Goal: Transaction & Acquisition: Purchase product/service

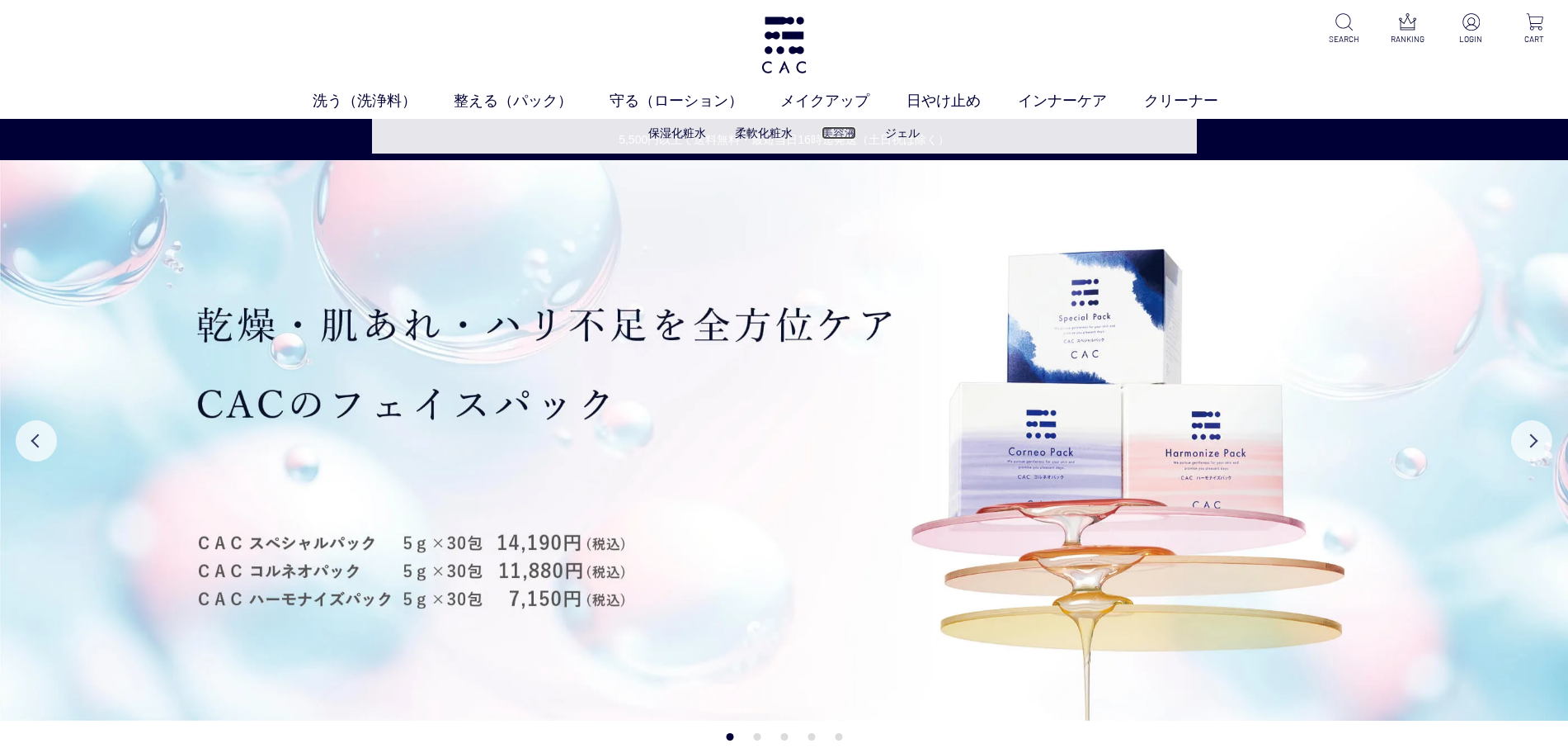
click at [838, 134] on link "美容液" at bounding box center [839, 132] width 35 height 13
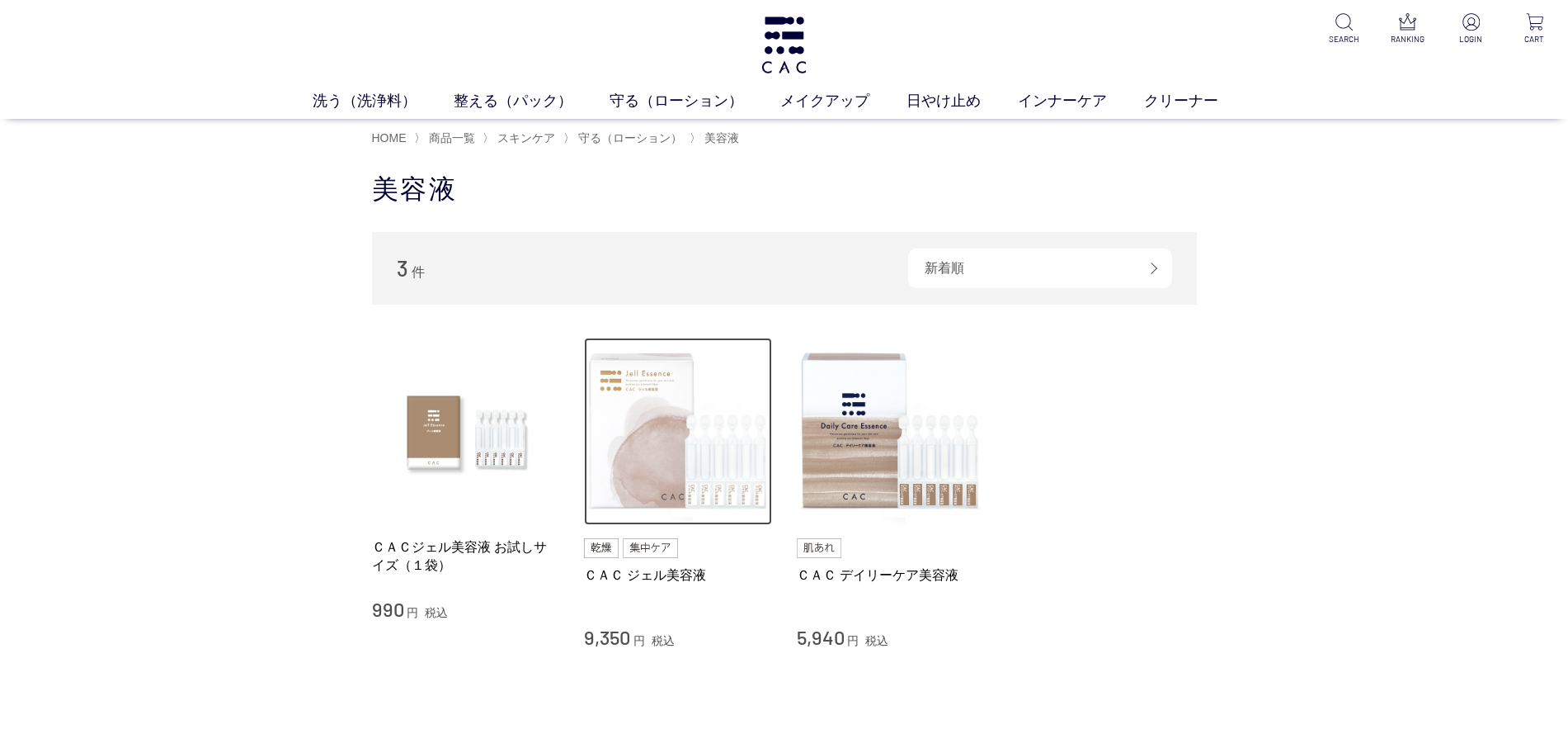
click at [707, 466] on img at bounding box center [678, 432] width 188 height 188
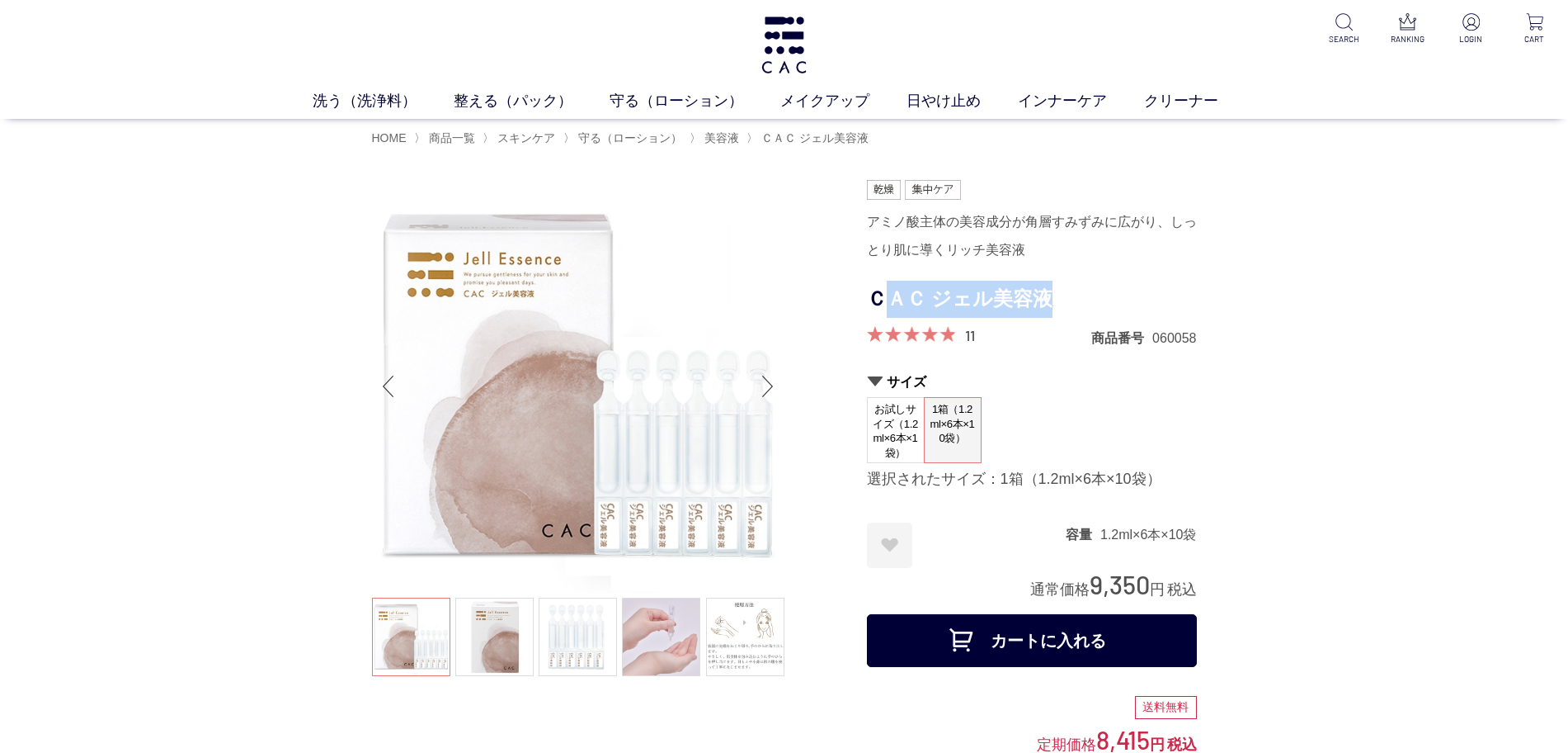
drag, startPoint x: 1019, startPoint y: 300, endPoint x: 896, endPoint y: 311, distance: 123.5
click at [896, 311] on h1 "ＣＡＣ ジェル美容液" at bounding box center [1031, 299] width 330 height 37
